Goal: Entertainment & Leisure: Consume media (video, audio)

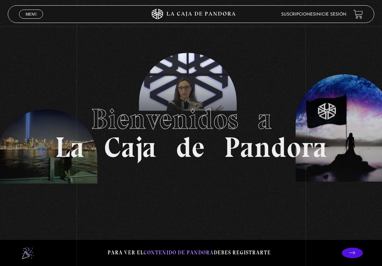
click at [327, 14] on link "Inicie sesión" at bounding box center [330, 14] width 31 height 4
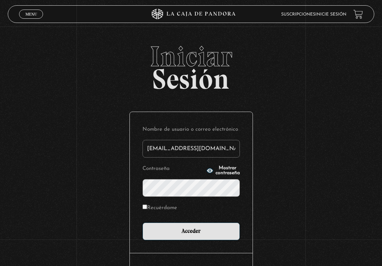
type input "tsalasvalverde@gmail.com"
click at [191, 231] on input "Acceder" at bounding box center [190, 231] width 97 height 18
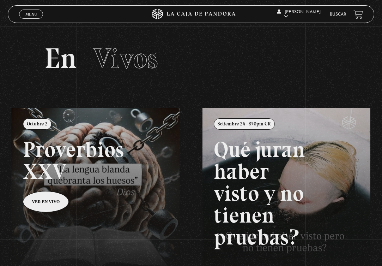
click at [242, 73] on section "En Vivos" at bounding box center [191, 66] width 382 height 81
click at [29, 15] on span "Menu" at bounding box center [31, 14] width 12 height 4
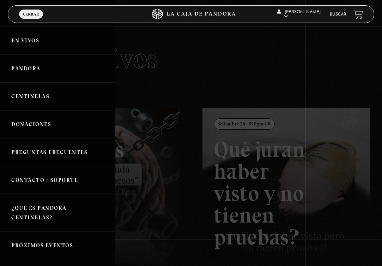
click at [221, 104] on div at bounding box center [191, 133] width 382 height 266
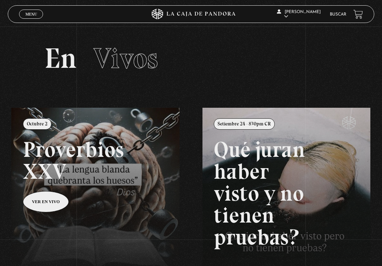
click at [229, 88] on section "En Vivos" at bounding box center [191, 66] width 382 height 81
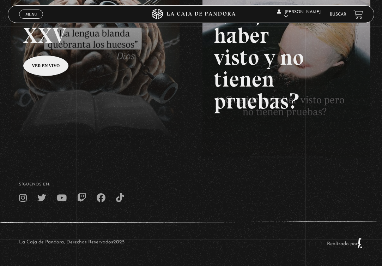
scroll to position [136, 0]
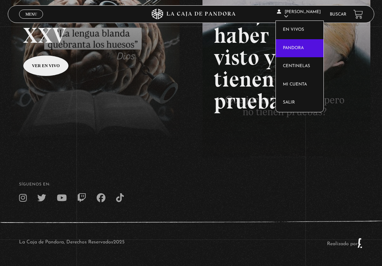
click at [299, 44] on link "Pandora" at bounding box center [299, 48] width 47 height 18
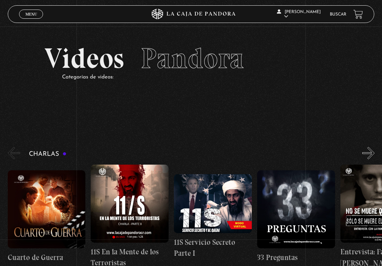
click at [245, 74] on p "Categorías de videos:" at bounding box center [200, 77] width 276 height 10
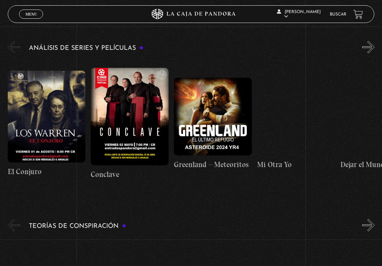
scroll to position [1092, 0]
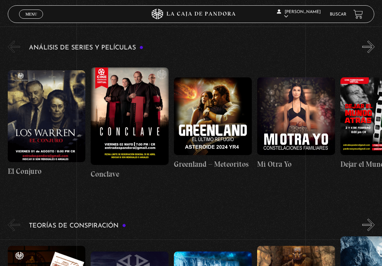
click at [220, 106] on figure at bounding box center [213, 116] width 78 height 78
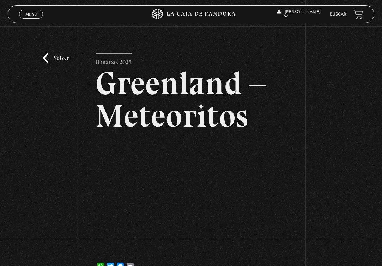
drag, startPoint x: 307, startPoint y: 13, endPoint x: 294, endPoint y: 210, distance: 196.5
click at [294, 210] on div "Volver 11 marzo, 2025 [GEOGRAPHIC_DATA] – Meteoritos WhatsApp Twitter Messenger…" at bounding box center [191, 154] width 382 height 256
